Goal: Find specific page/section: Find specific page/section

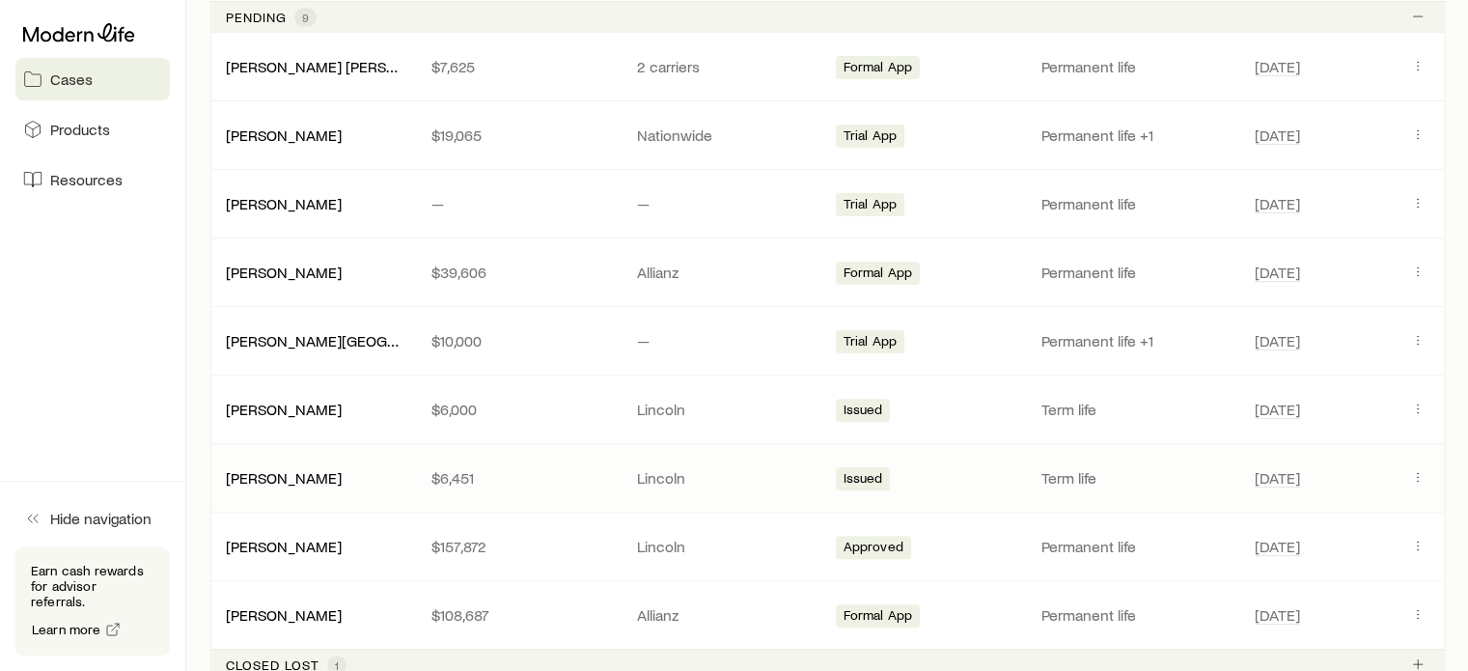
scroll to position [579, 0]
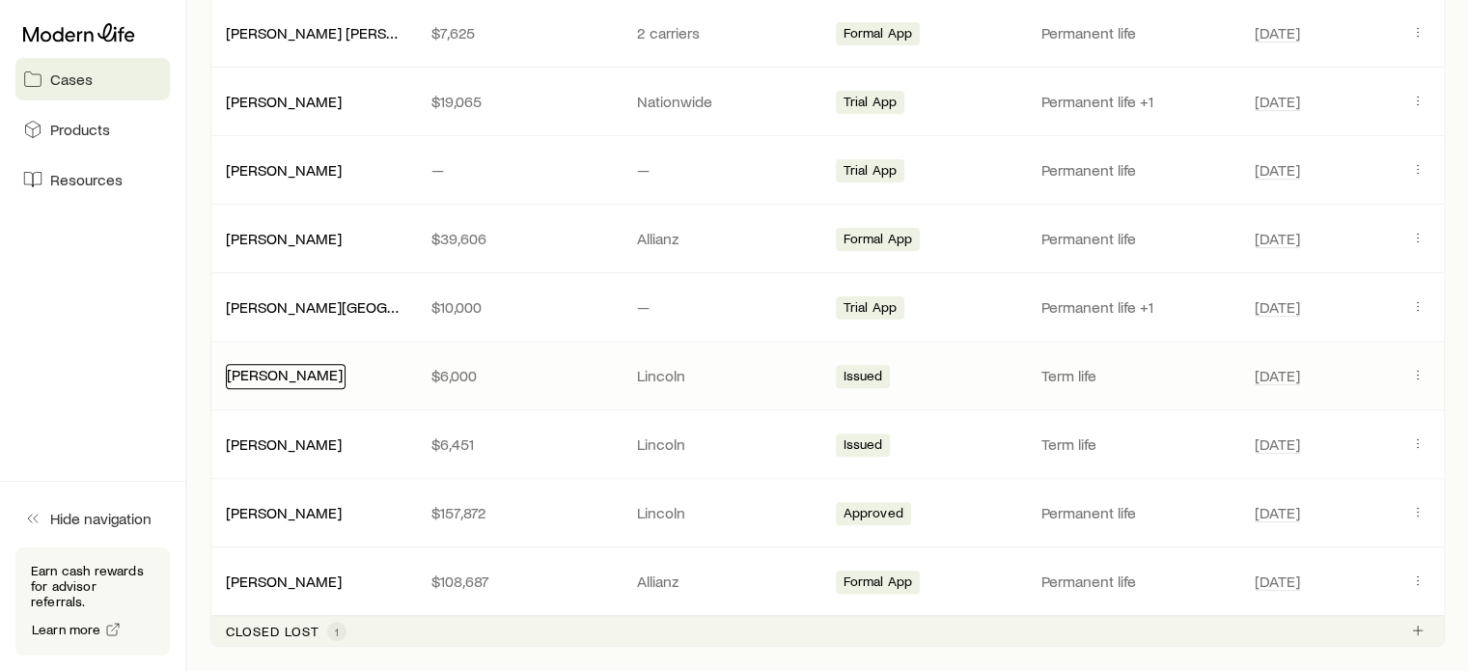
click at [312, 379] on link "[PERSON_NAME]" at bounding box center [285, 374] width 116 height 18
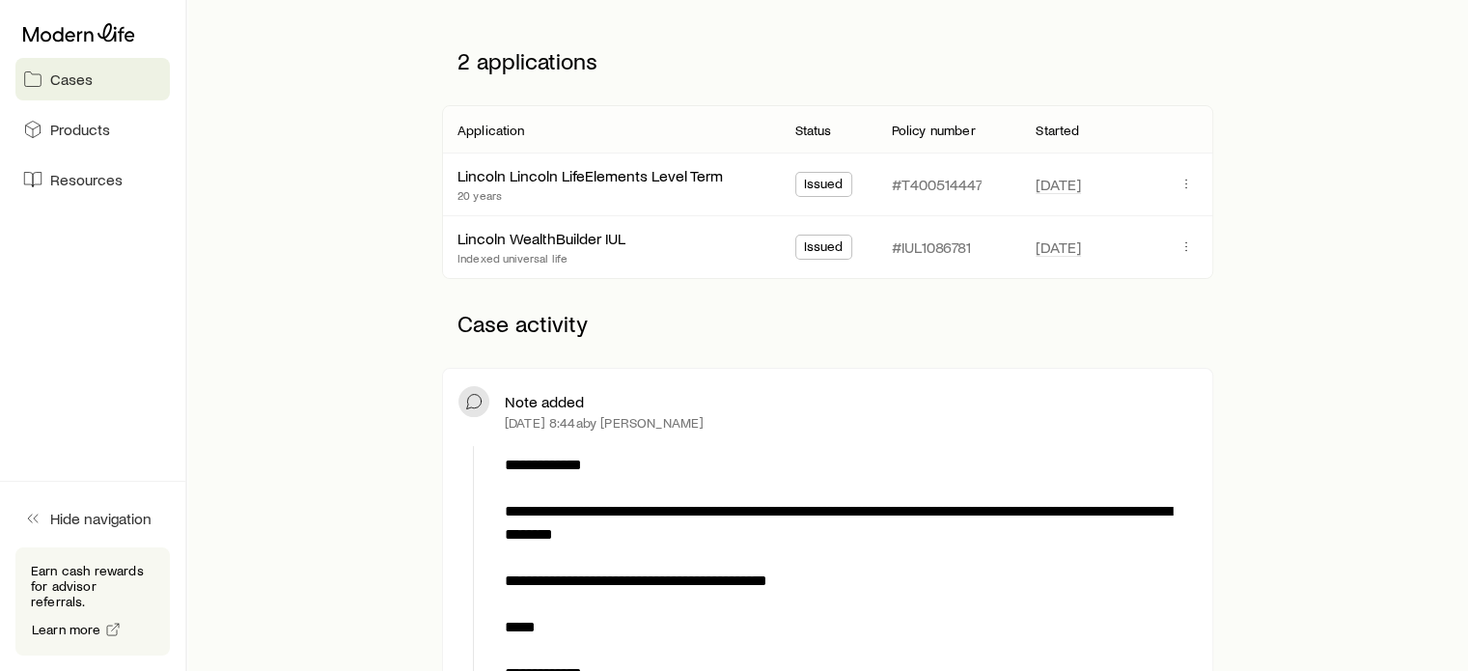
scroll to position [386, 0]
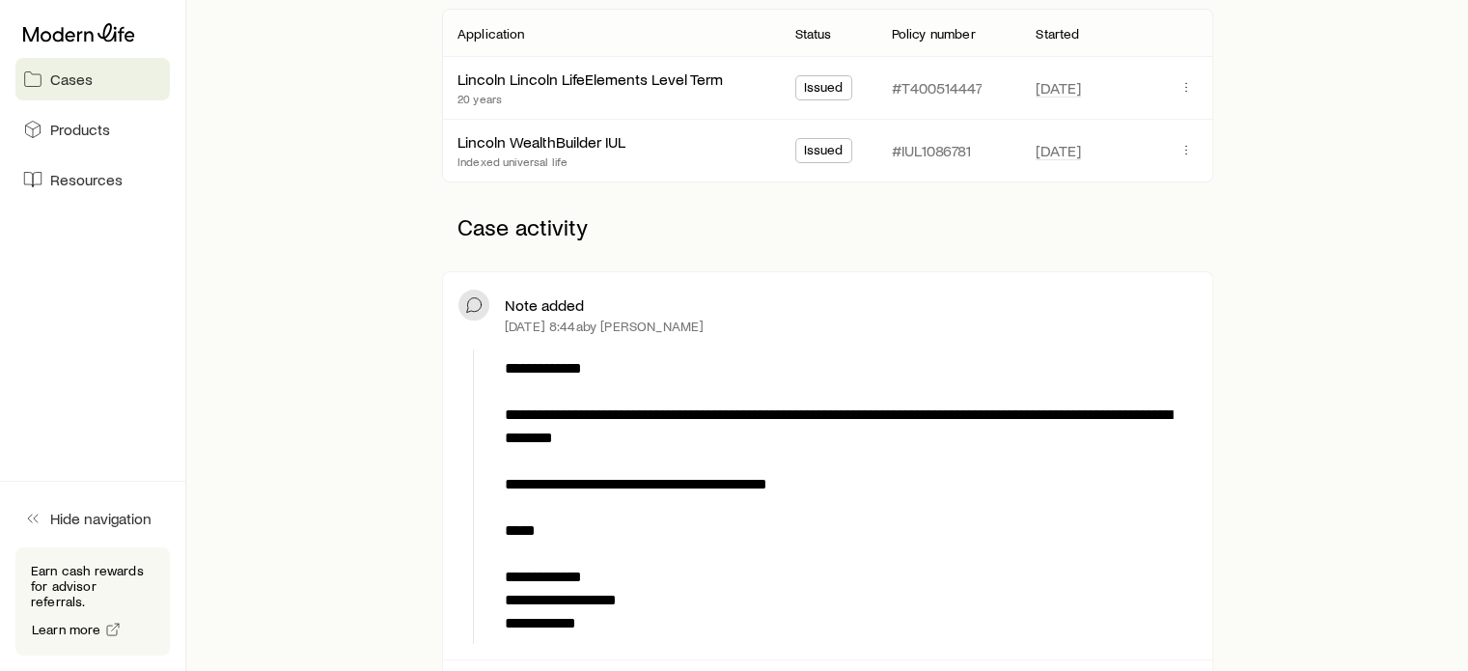
click at [66, 78] on span "Cases" at bounding box center [71, 78] width 42 height 19
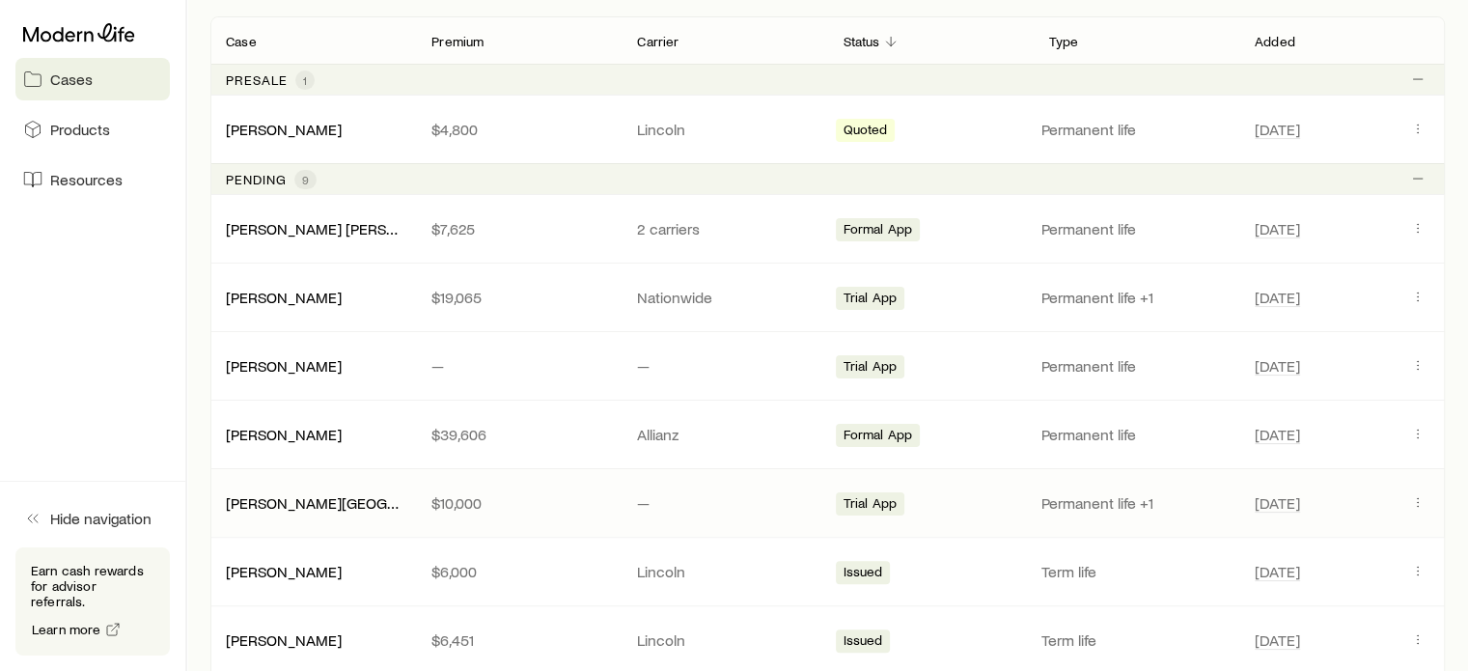
scroll to position [386, 0]
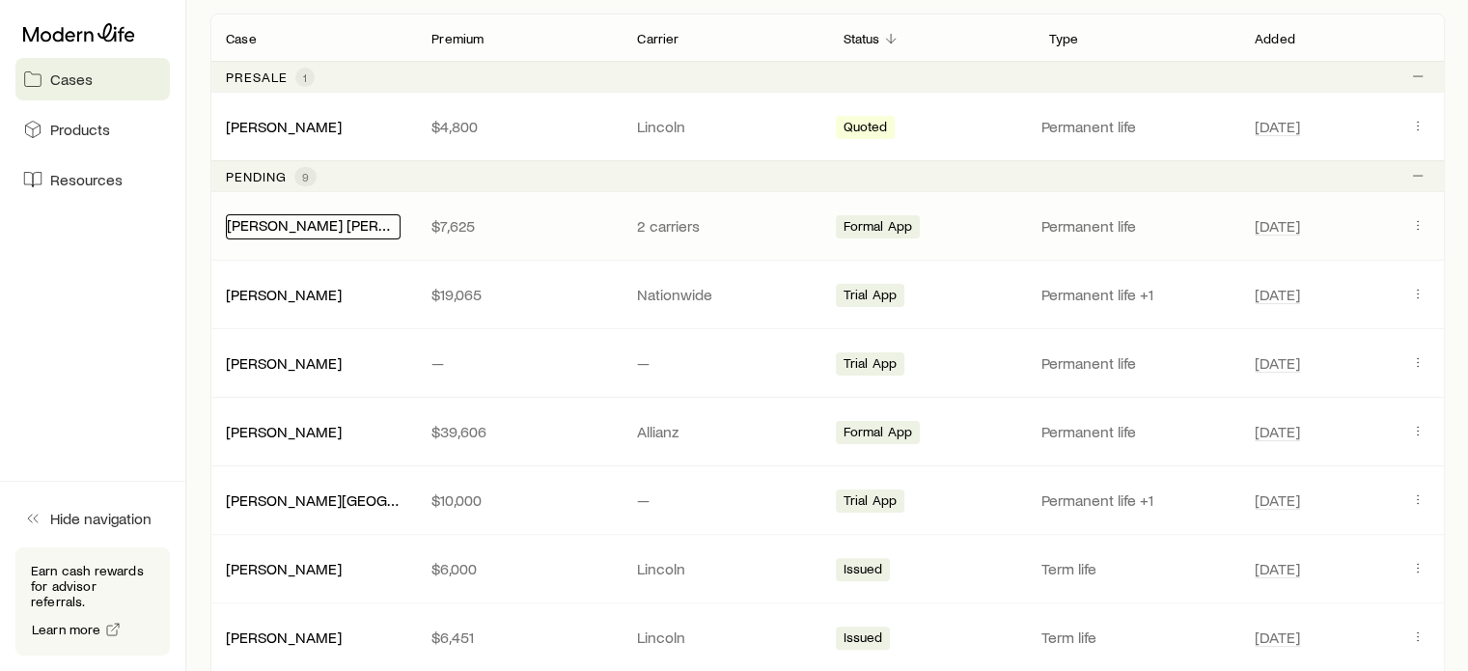
click at [334, 232] on link "[PERSON_NAME] [PERSON_NAME]" at bounding box center [344, 224] width 235 height 18
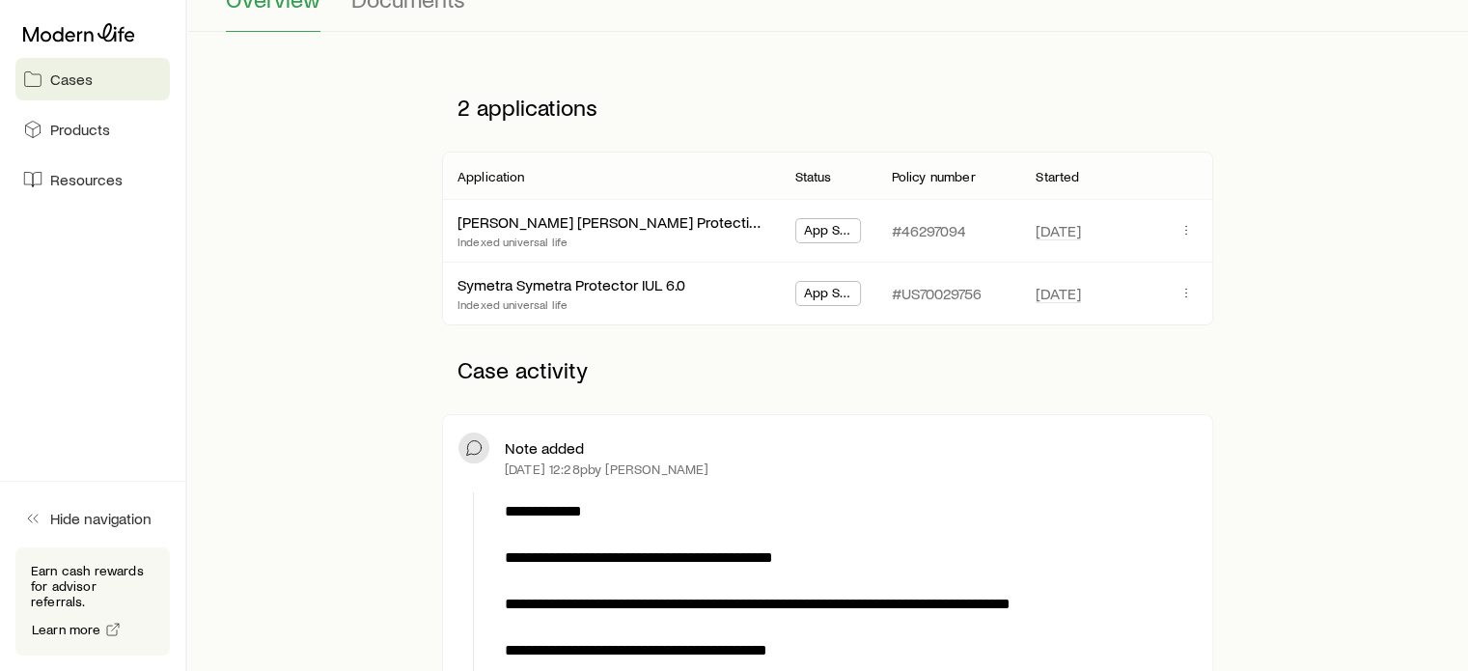
scroll to position [96, 0]
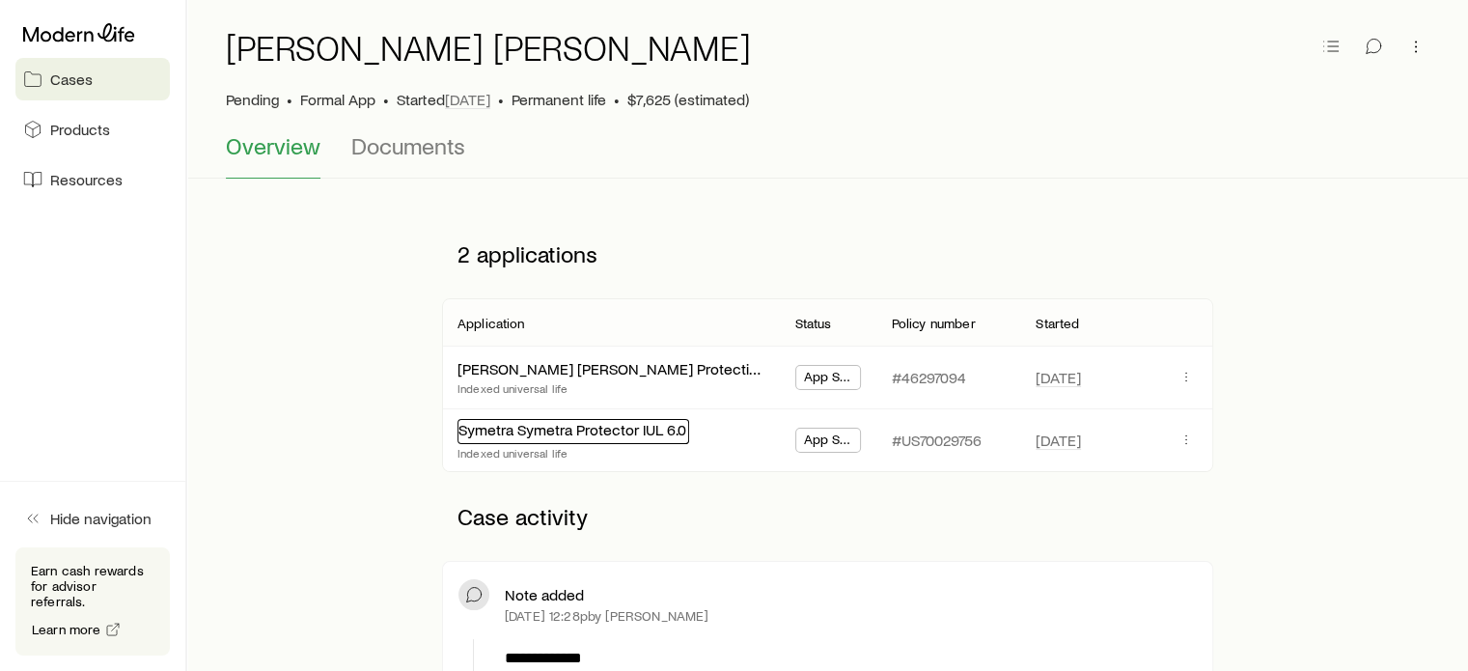
click at [601, 434] on link "Symetra Symetra Protector IUL 6.0" at bounding box center [572, 429] width 228 height 18
